Goal: Task Accomplishment & Management: Use online tool/utility

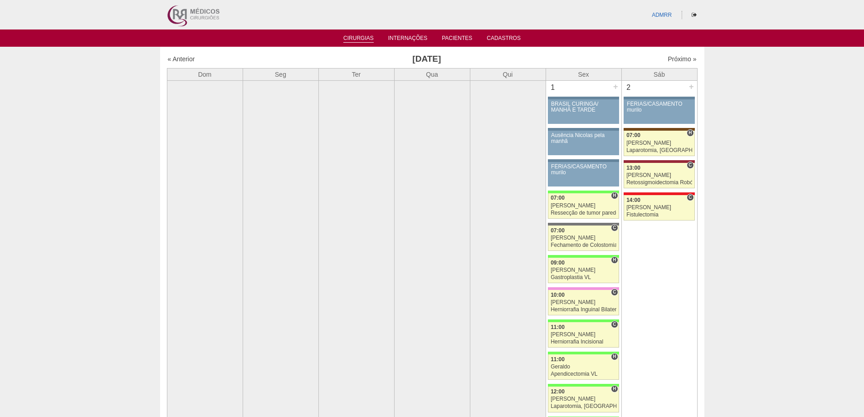
click at [361, 37] on link "Cirurgias" at bounding box center [358, 39] width 30 height 8
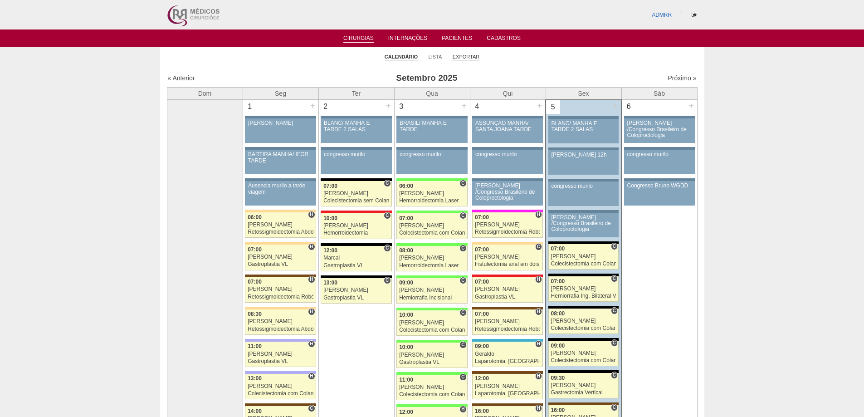
click at [468, 56] on link "Exportar" at bounding box center [465, 56] width 27 height 7
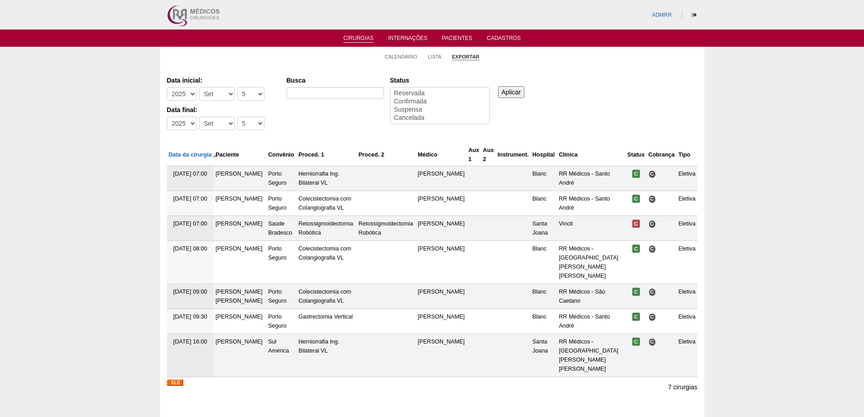
select select
click at [256, 91] on select "-Dia 1 2 3 4 5 6 7 8 9 10 11 12 13 14 15 16 17 18 19 20 21 22 23 24 25 26 27 28…" at bounding box center [250, 94] width 27 height 14
select select "1"
click at [237, 87] on select "-Dia 1 2 3 4 5 6 7 8 9 10 11 12 13 14 15 16 17 18 19 20 21 22 23 24 25 26 27 28…" at bounding box center [250, 94] width 27 height 14
click at [251, 125] on select "-Dia 1 2 3 4 5 6 7 8 9 10 11 12 13 14 15 16 17 18 19 20 21 22 23 24 25 26 27 28…" at bounding box center [250, 124] width 27 height 14
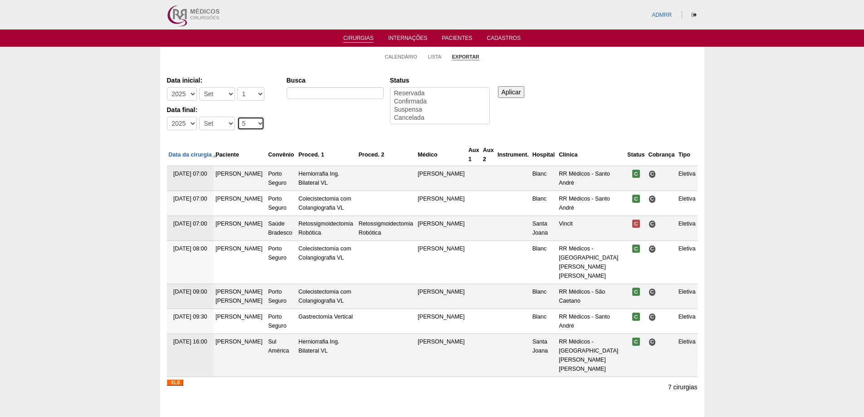
select select "31"
click at [237, 117] on select "-Dia 1 2 3 4 5 6 7 8 9 10 11 12 13 14 15 16 17 18 19 20 21 22 23 24 25 26 27 28…" at bounding box center [250, 124] width 27 height 14
click at [224, 94] on select "-Mês Jan Fev Mar Abr Mai Jun Jul Ago Set Out Nov Dez" at bounding box center [217, 94] width 36 height 14
select select "8"
click at [199, 87] on select "-Mês Jan Fev Mar Abr Mai Jun Jul Ago Set Out Nov Dez" at bounding box center [217, 94] width 36 height 14
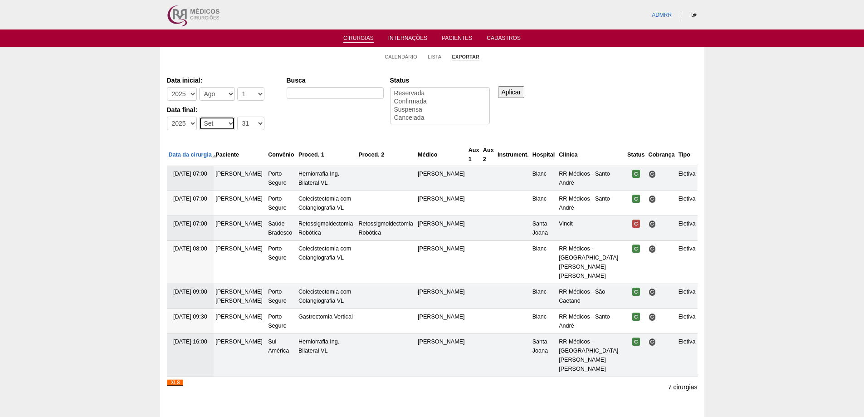
click at [225, 124] on select "-Mês Jan Fev Mar Abr Mai Jun Jul Ago Set Out Nov Dez" at bounding box center [217, 124] width 36 height 14
select select "8"
click at [199, 117] on select "-Mês Jan Fev Mar Abr Mai Jun Jul Ago Set Out Nov Dez" at bounding box center [217, 124] width 36 height 14
click at [331, 93] on input "Busca" at bounding box center [335, 93] width 97 height 12
type input "BLANC / AMIL"
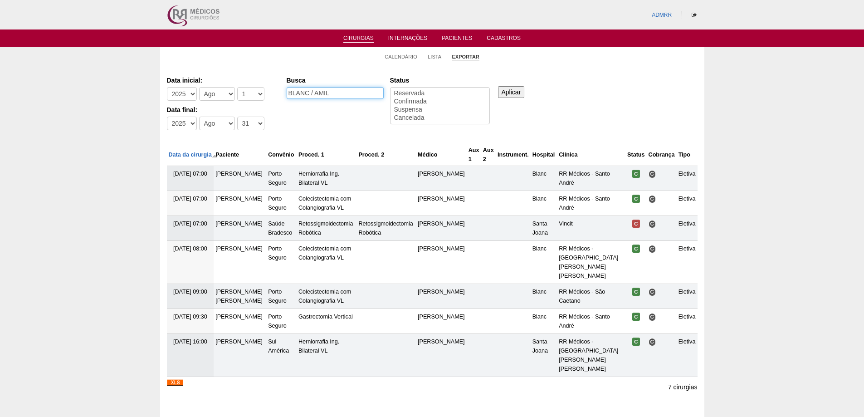
click at [498, 86] on input "Aplicar" at bounding box center [511, 92] width 27 height 12
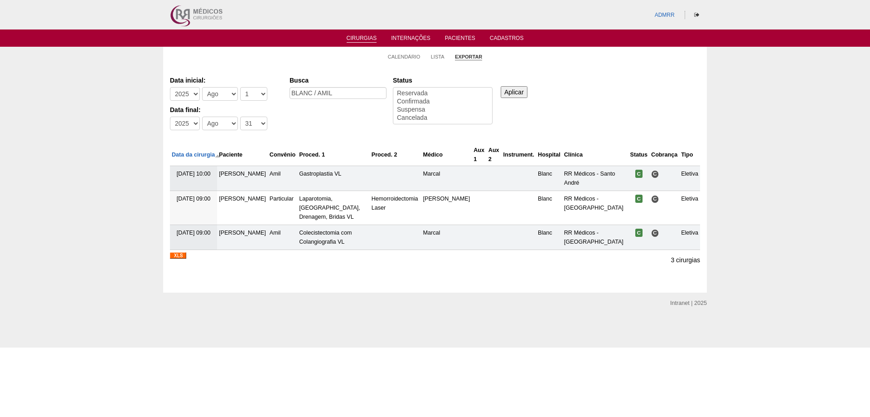
select select
click at [228, 92] on select "-Mês Jan Fev Mar Abr Mai Jun Jul Ago Set Out Nov Dez" at bounding box center [220, 94] width 36 height 14
select select "9"
click at [202, 87] on select "-Mês Jan Fev Mar Abr Mai Jun Jul Ago Set Out Nov Dez" at bounding box center [220, 94] width 36 height 14
click at [225, 123] on select "-Mês Jan Fev Mar Abr Mai Jun Jul Ago Set Out Nov Dez" at bounding box center [220, 124] width 36 height 14
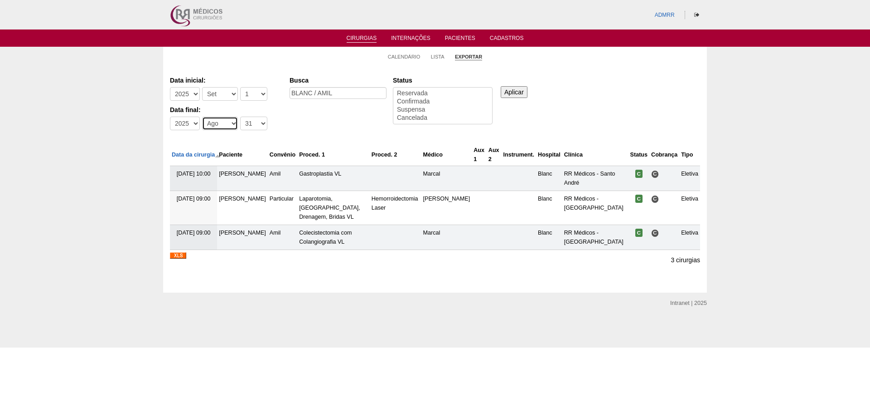
select select "9"
click at [202, 117] on select "-Mês Jan Fev Mar Abr Mai Jun Jul Ago Set Out Nov Dez" at bounding box center [220, 124] width 36 height 14
click at [261, 126] on select "-Dia 1 2 3 4 5 6 7 8 9 10 11 12 13 14 15 16 17 18 19 20 21 22 23 24 25 26 27 28…" at bounding box center [253, 124] width 27 height 14
select select "30"
click at [240, 117] on select "-Dia 1 2 3 4 5 6 7 8 9 10 11 12 13 14 15 16 17 18 19 20 21 22 23 24 25 26 27 28…" at bounding box center [253, 124] width 27 height 14
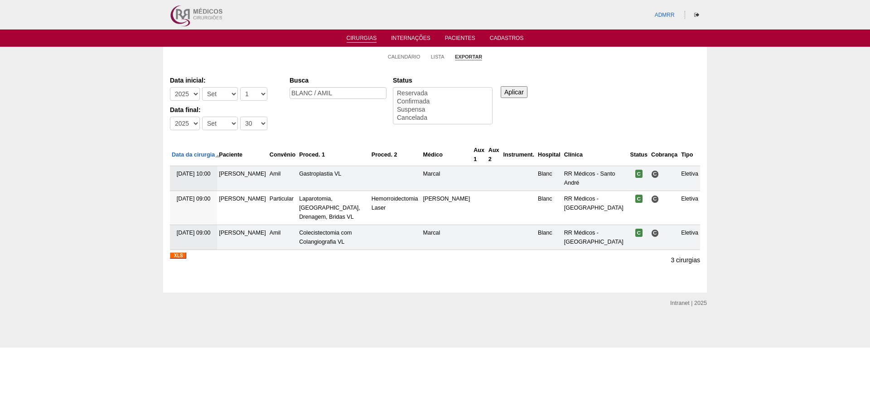
click at [520, 94] on input "Aplicar" at bounding box center [514, 92] width 27 height 12
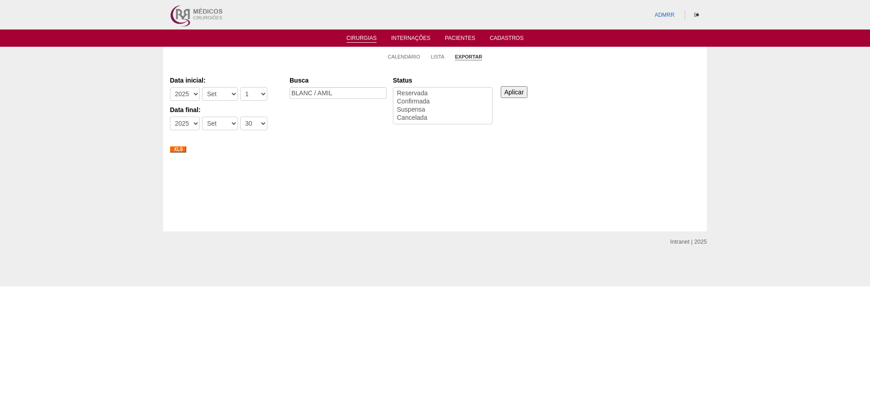
select select
click at [520, 94] on input "Aplicar" at bounding box center [514, 92] width 27 height 12
select select "conf"
click at [411, 100] on option "Confirmada" at bounding box center [442, 101] width 93 height 8
click at [510, 92] on input "Aplicar" at bounding box center [514, 92] width 27 height 12
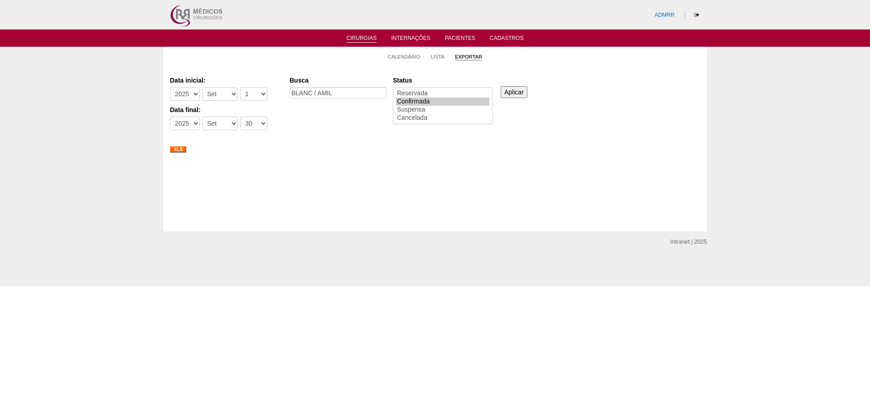
click at [558, 133] on div "Data inicial: -[DEMOGRAPHIC_DATA] 2012 2013 2014 2015 2016 2017 2018 2019 2020 …" at bounding box center [435, 104] width 530 height 62
select select "resr"
click at [423, 91] on option "Reservada" at bounding box center [442, 93] width 93 height 8
click at [510, 92] on input "Aplicar" at bounding box center [514, 92] width 27 height 12
select select "conf"
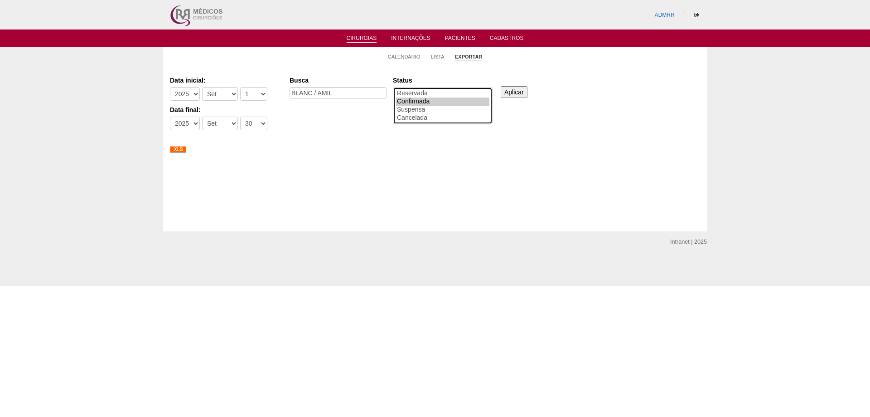
click at [424, 100] on option "Confirmada" at bounding box center [442, 101] width 93 height 8
click at [521, 90] on input "Aplicar" at bounding box center [514, 92] width 27 height 12
select select "resr"
click at [413, 93] on option "Reservada" at bounding box center [442, 93] width 93 height 8
click at [514, 92] on input "Aplicar" at bounding box center [514, 92] width 27 height 12
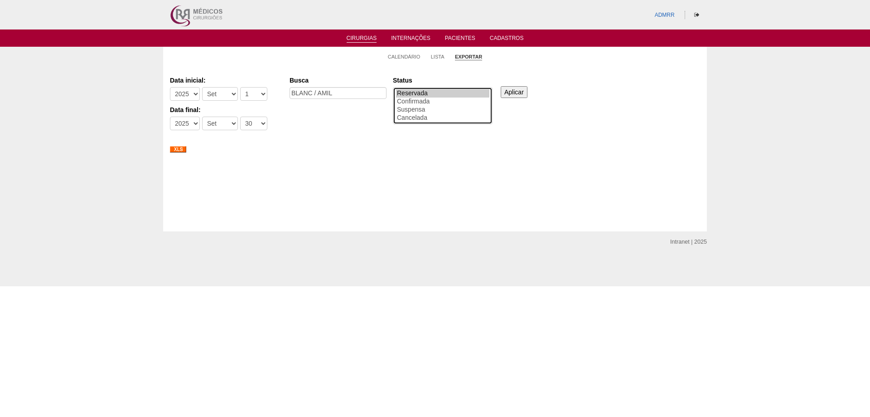
select select "conf"
click at [419, 100] on option "Confirmada" at bounding box center [442, 101] width 93 height 8
click at [521, 89] on input "Aplicar" at bounding box center [514, 92] width 27 height 12
click at [72, 158] on div "Calendário Lista Exportar Cirurgias Data inicial: -[DEMOGRAPHIC_DATA] 2012 2013…" at bounding box center [435, 139] width 870 height 185
